Goal: Transaction & Acquisition: Book appointment/travel/reservation

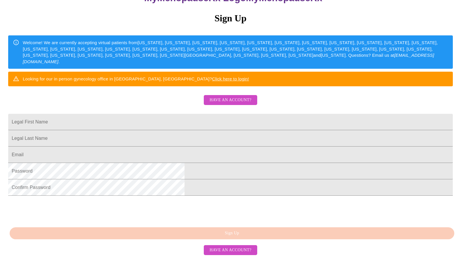
scroll to position [89, 0]
click at [176, 120] on input "Legal First Name" at bounding box center [230, 122] width 445 height 16
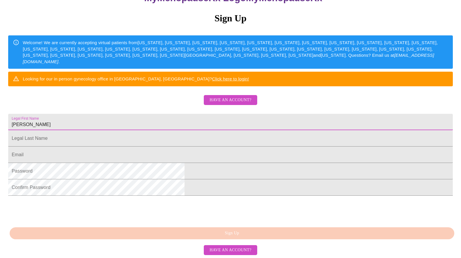
type input "[PERSON_NAME]"
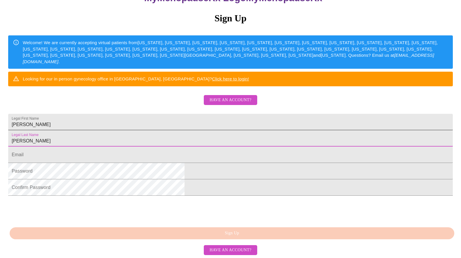
type input "[PERSON_NAME]"
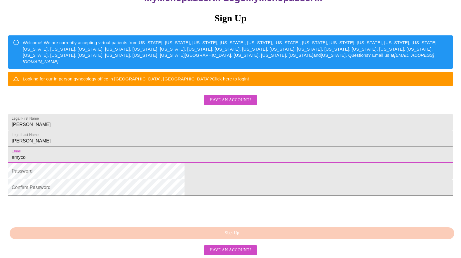
type input "[EMAIL_ADDRESS][DOMAIN_NAME]"
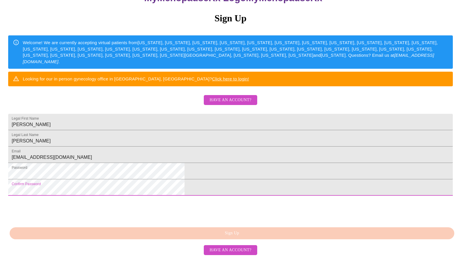
scroll to position [115, 0]
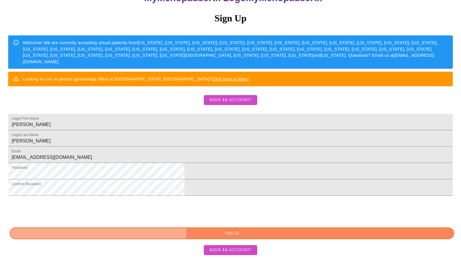
click at [188, 233] on span "Sign Up" at bounding box center [231, 232] width 431 height 7
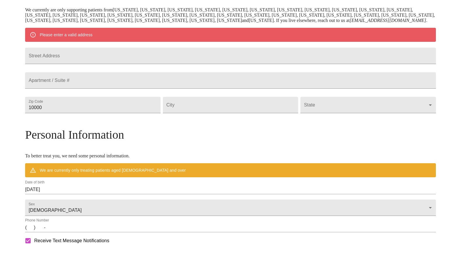
scroll to position [92, 0]
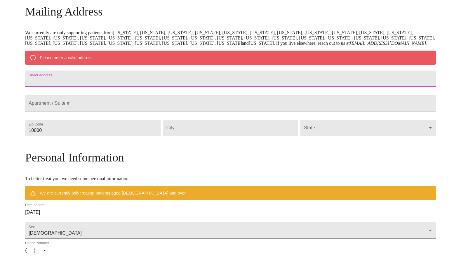
click at [92, 87] on input "Street Address" at bounding box center [230, 78] width 411 height 16
type input "[STREET_ADDRESS]"
type input "54028"
click at [203, 136] on input "Street Address" at bounding box center [231, 127] width 136 height 16
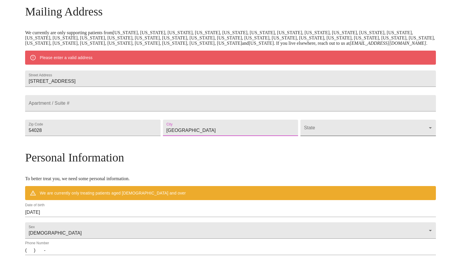
type input "[GEOGRAPHIC_DATA]"
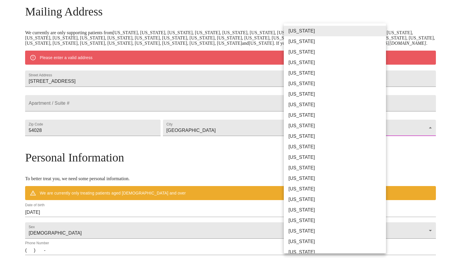
click at [350, 146] on body "MyMenopauseRx Welcome to MyMenopauseRx Since it's your first time here, you'll …" at bounding box center [230, 138] width 457 height 455
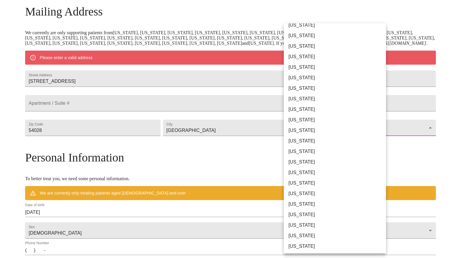
scroll to position [311, 0]
click at [308, 223] on li "[US_STATE]" at bounding box center [335, 224] width 102 height 11
type input "[US_STATE]"
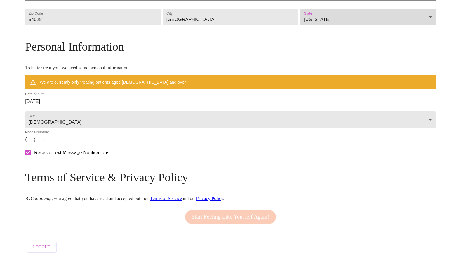
scroll to position [208, 0]
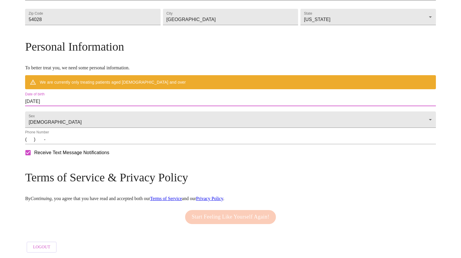
click at [103, 100] on input "[DATE]" at bounding box center [230, 101] width 411 height 9
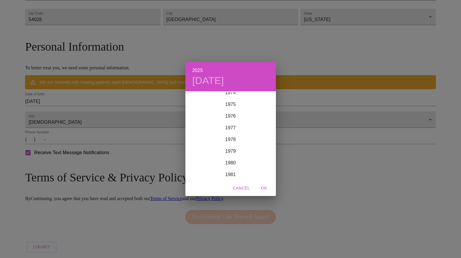
scroll to position [874, 0]
click at [232, 123] on div "1976" at bounding box center [230, 124] width 91 height 12
click at [198, 168] on div "Oct" at bounding box center [200, 169] width 30 height 22
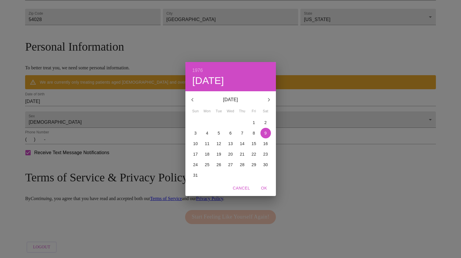
click at [254, 153] on p "22" at bounding box center [254, 154] width 5 height 6
click at [140, 107] on div "1976 Fri, Oct [DATE] Mon Tue Wed Thu Fri Sat 26 27 28 29 30 1 2 3 4 5 6 7 8 9 1…" at bounding box center [230, 129] width 461 height 258
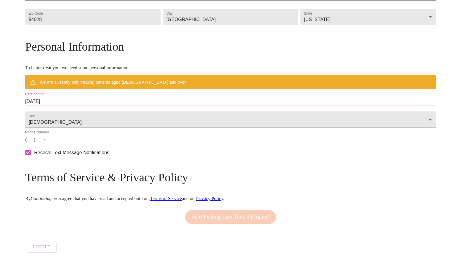
drag, startPoint x: 101, startPoint y: 96, endPoint x: 65, endPoint y: 96, distance: 36.2
click at [65, 96] on div "MyMenopauseRx Welcome to MyMenopauseRx Since it's your first time here, you'll …" at bounding box center [230, 36] width 411 height 438
click at [96, 97] on input "[DATE]" at bounding box center [230, 101] width 411 height 9
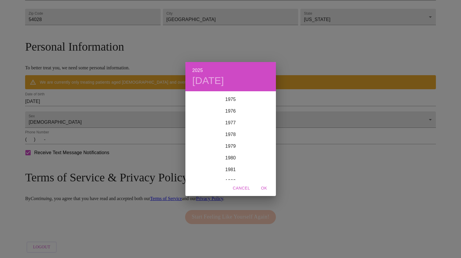
scroll to position [885, 0]
click at [232, 110] on div "1976" at bounding box center [230, 112] width 91 height 12
click at [201, 167] on div "Oct" at bounding box center [200, 169] width 30 height 22
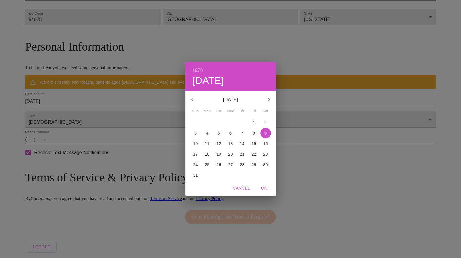
click at [254, 153] on p "22" at bounding box center [254, 154] width 5 height 6
click at [266, 186] on span "OK" at bounding box center [264, 187] width 14 height 7
type input "[DATE]"
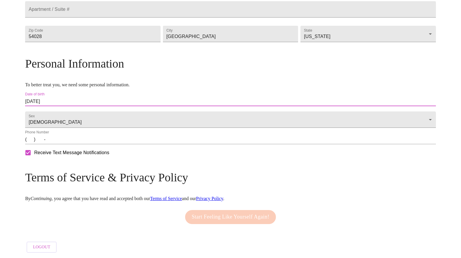
scroll to position [191, 0]
click at [79, 141] on input "(   )    -" at bounding box center [230, 139] width 411 height 9
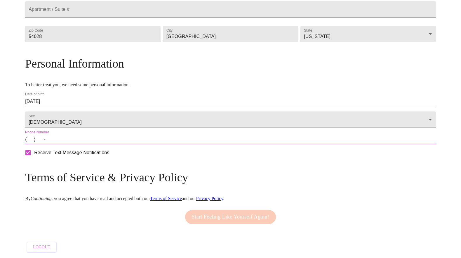
type input "[PHONE_NUMBER]"
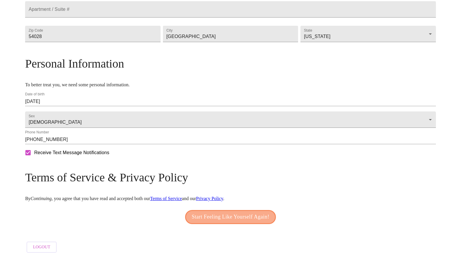
click at [206, 213] on span "Start Feeling Like Yourself Again!" at bounding box center [231, 216] width 78 height 9
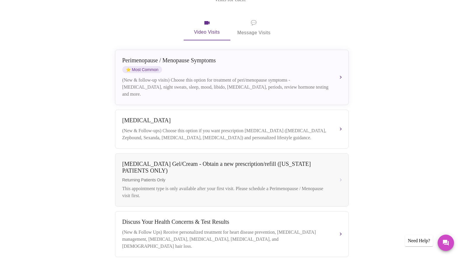
scroll to position [105, 0]
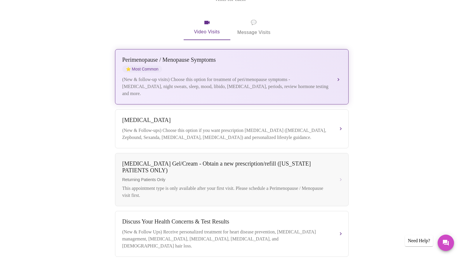
click at [191, 76] on div "(New & follow-up visits) Choose this option for treatment of peri/menopause sym…" at bounding box center [225, 86] width 207 height 21
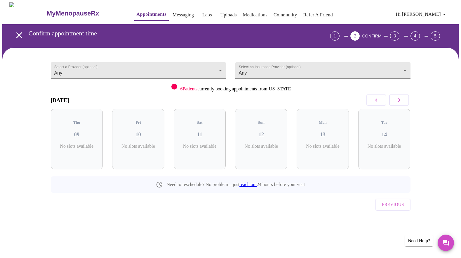
scroll to position [0, 0]
click at [146, 131] on h3 "10" at bounding box center [138, 134] width 43 height 6
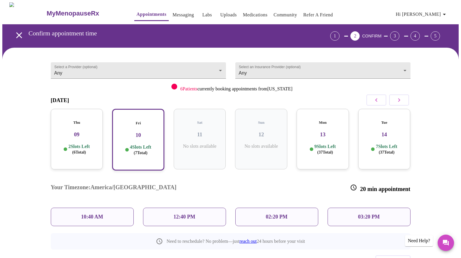
click at [173, 214] on p "12:40 PM" at bounding box center [184, 217] width 22 height 6
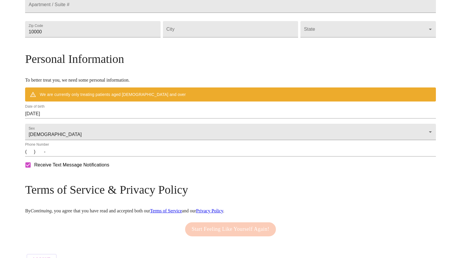
scroll to position [225, 0]
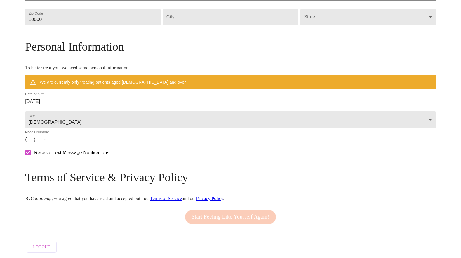
click at [80, 141] on input "(   )    -" at bounding box center [230, 139] width 411 height 9
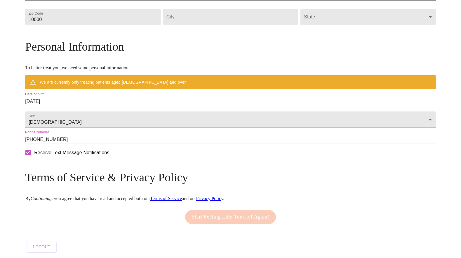
type input "[PHONE_NUMBER]"
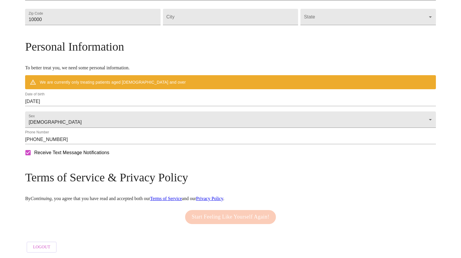
click at [45, 93] on label "Date of birth" at bounding box center [35, 95] width 20 height 4
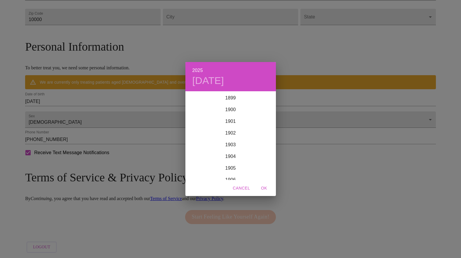
scroll to position [1437, 0]
click at [84, 95] on div "2025 [DATE] 1900 1901 1902 1903 1904 1905 1906 1907 1908 1909 1910 1911 1912 19…" at bounding box center [230, 129] width 461 height 258
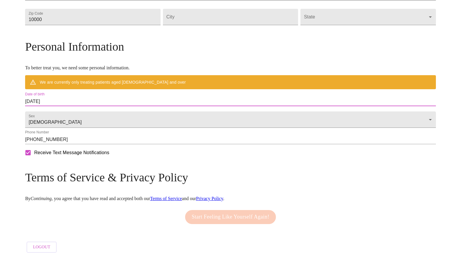
click at [116, 97] on input "[DATE]" at bounding box center [230, 101] width 411 height 9
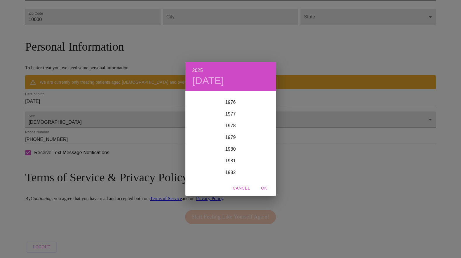
scroll to position [895, 0]
click at [232, 98] on div "1976" at bounding box center [230, 103] width 91 height 12
click at [198, 167] on div "Oct" at bounding box center [200, 169] width 30 height 22
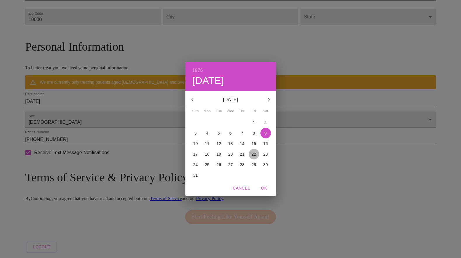
click at [252, 152] on p "22" at bounding box center [254, 154] width 5 height 6
click at [262, 186] on span "OK" at bounding box center [264, 187] width 14 height 7
type input "[DATE]"
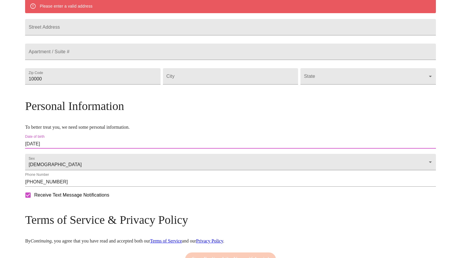
scroll to position [139, 0]
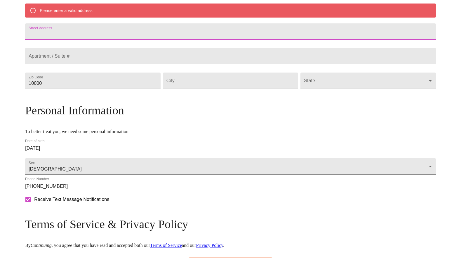
click at [102, 40] on input "Street Address" at bounding box center [230, 31] width 411 height 16
type input "[STREET_ADDRESS]"
click at [89, 89] on input "10000" at bounding box center [93, 80] width 136 height 16
click at [122, 89] on input "10000" at bounding box center [93, 80] width 136 height 16
drag, startPoint x: 98, startPoint y: 100, endPoint x: 79, endPoint y: 100, distance: 18.7
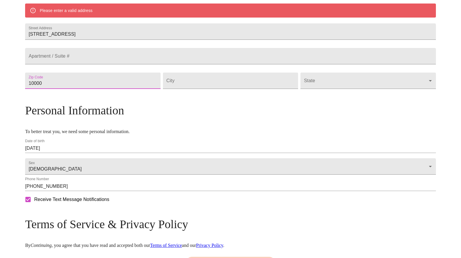
click at [79, 89] on input "10000" at bounding box center [93, 80] width 136 height 16
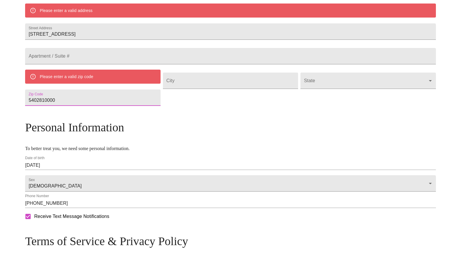
drag, startPoint x: 110, startPoint y: 122, endPoint x: 95, endPoint y: 122, distance: 15.2
click at [96, 106] on input "5402810000" at bounding box center [93, 97] width 136 height 16
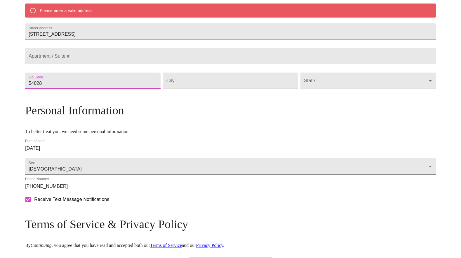
type input "54028"
click at [204, 89] on input "Street Address" at bounding box center [231, 80] width 136 height 16
type input "[GEOGRAPHIC_DATA]"
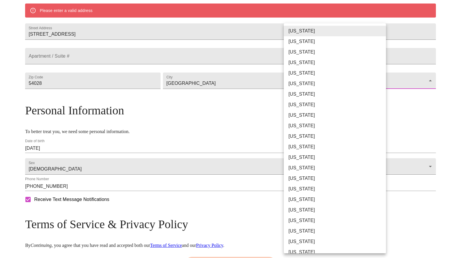
click at [323, 105] on body "MyMenopauseRx Welcome to MyMenopauseRx Since it's your first time here, you'll …" at bounding box center [230, 83] width 457 height 438
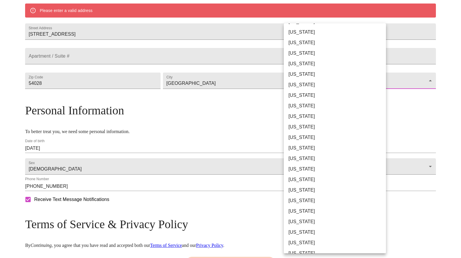
scroll to position [311, 0]
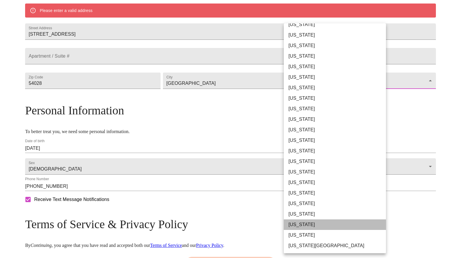
click at [306, 223] on li "[US_STATE]" at bounding box center [335, 224] width 102 height 11
type input "[US_STATE]"
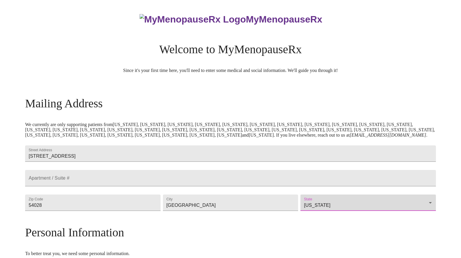
scroll to position [191, 0]
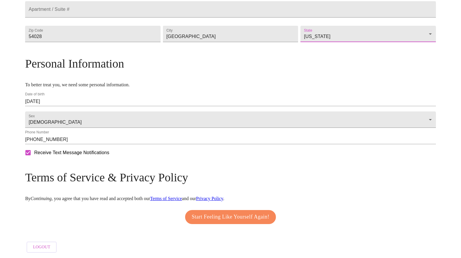
click at [235, 212] on span "Start Feeling Like Yourself Again!" at bounding box center [231, 216] width 78 height 9
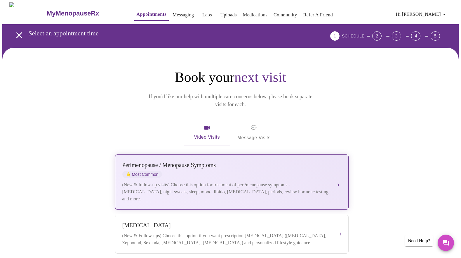
click at [198, 162] on div "[MEDICAL_DATA] / Menopause Symptoms ⭐ Most Common" at bounding box center [225, 170] width 207 height 16
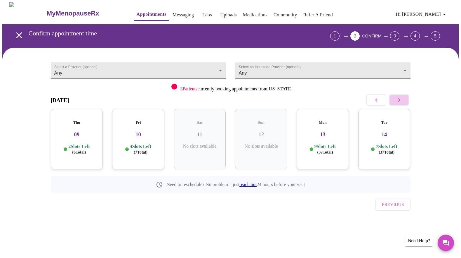
click at [403, 101] on button "button" at bounding box center [399, 99] width 20 height 11
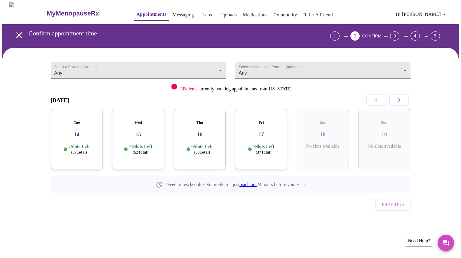
click at [199, 150] on span "( 33 Total)" at bounding box center [202, 152] width 16 height 4
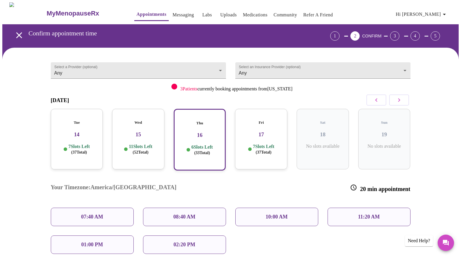
click at [161, 207] on div "08:40 AM" at bounding box center [184, 216] width 83 height 18
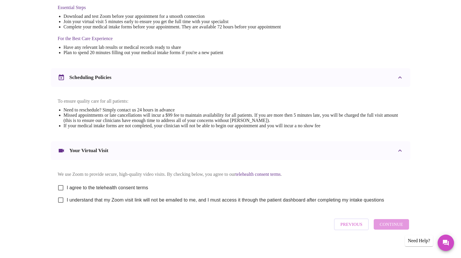
scroll to position [166, 0]
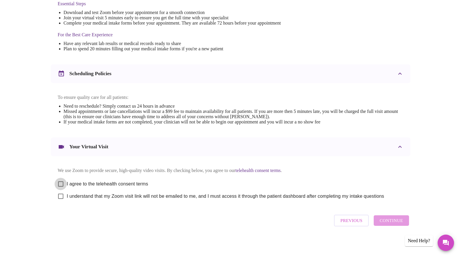
click at [61, 181] on input "I agree to the telehealth consent terms" at bounding box center [61, 184] width 12 height 12
checkbox input "true"
click at [60, 197] on input "I understand that my Zoom visit link will not be emailed to me, and I must acce…" at bounding box center [61, 196] width 12 height 12
checkbox input "true"
click at [392, 224] on span "Continue" at bounding box center [391, 220] width 23 height 8
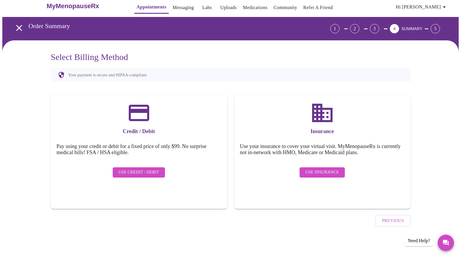
scroll to position [0, 0]
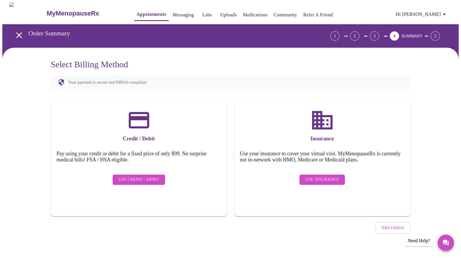
click at [315, 176] on span "Use Insurance" at bounding box center [323, 179] width 34 height 7
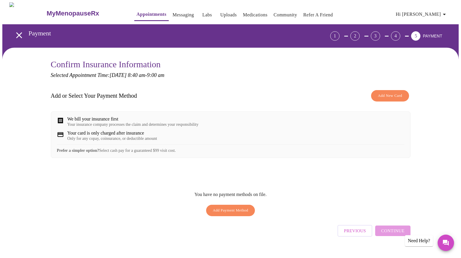
click at [379, 95] on span "Add New Card" at bounding box center [390, 95] width 24 height 7
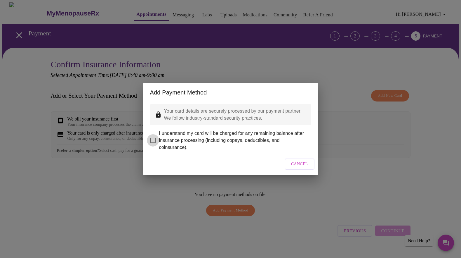
click at [153, 136] on input "I understand my card will be charged for any remaining balance after insurance …" at bounding box center [153, 140] width 12 height 12
checkbox input "true"
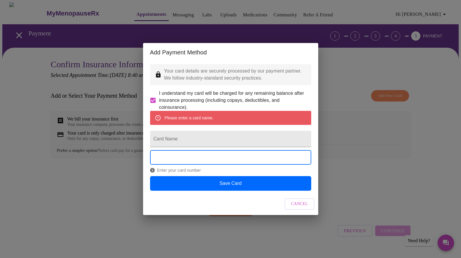
click at [291, 207] on button "Cancel" at bounding box center [300, 203] width 30 height 11
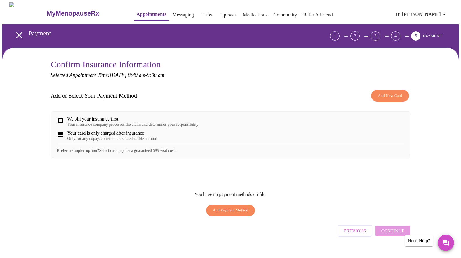
click at [153, 127] on div "Your insurance company processes the claim and determines your responsibility" at bounding box center [132, 124] width 131 height 5
click at [257, 168] on div "Add or Select Your Payment Method Add New Card We bill your insurance first You…" at bounding box center [231, 153] width 360 height 132
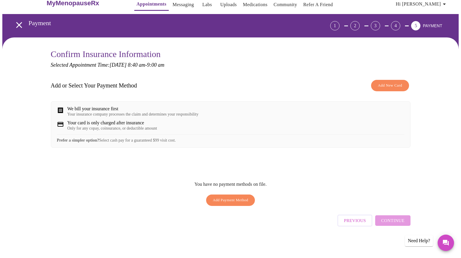
click at [355, 148] on div "We bill your insurance first Your insurance company processes the claim and det…" at bounding box center [231, 124] width 360 height 46
click at [238, 200] on span "Add Payment Method" at bounding box center [231, 200] width 36 height 7
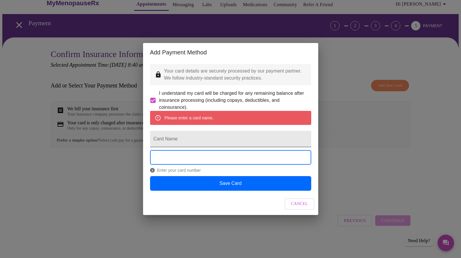
click at [178, 141] on input "Card Name" at bounding box center [230, 139] width 161 height 16
